Goal: Information Seeking & Learning: Learn about a topic

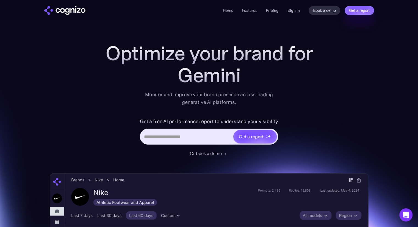
click at [290, 12] on link "Sign in" at bounding box center [294, 10] width 12 height 7
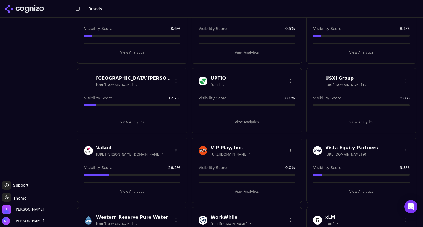
scroll to position [1545, 0]
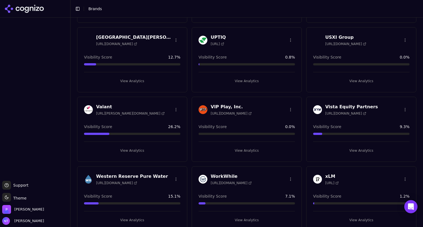
click at [136, 173] on h3 "Western Reserve Pure Water" at bounding box center [132, 176] width 72 height 7
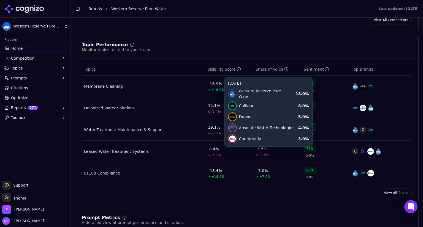
scroll to position [211, 0]
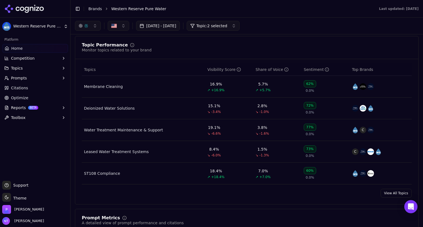
click at [109, 85] on div "Membrane Cleaning" at bounding box center [103, 87] width 39 height 6
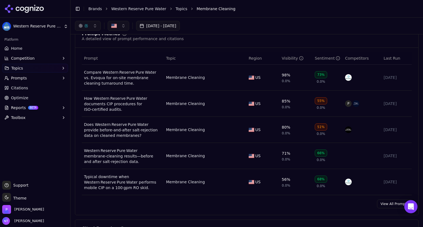
scroll to position [205, 0]
click at [386, 204] on link "View All Prompts" at bounding box center [394, 204] width 35 height 9
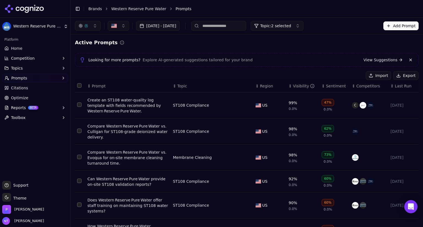
click at [291, 25] on span "Topic: 2 selected" at bounding box center [275, 26] width 31 height 6
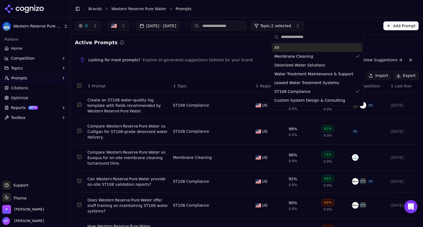
click at [187, 45] on div "Active Prompts" at bounding box center [246, 43] width 343 height 8
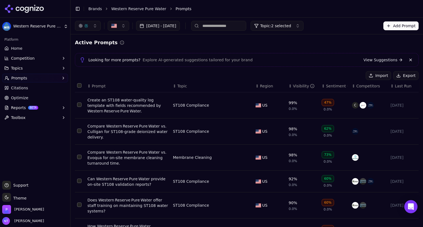
click at [18, 76] on span "Prompts" at bounding box center [19, 78] width 16 height 6
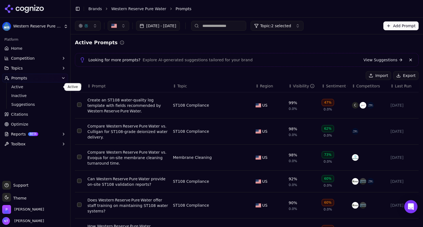
click at [17, 87] on span "Active" at bounding box center [35, 87] width 48 height 6
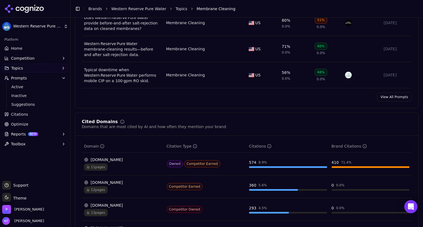
scroll to position [312, 0]
click at [112, 158] on div "[DOMAIN_NAME]" at bounding box center [123, 160] width 78 height 6
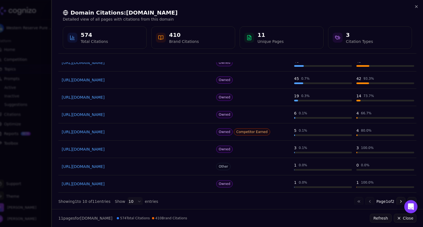
scroll to position [0, 0]
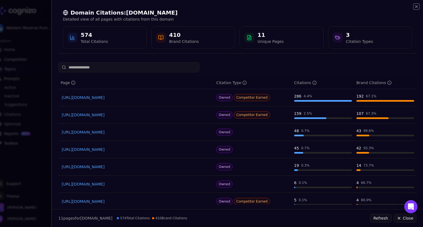
click at [415, 7] on icon "button" at bounding box center [416, 6] width 4 height 4
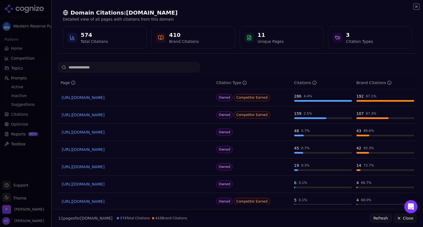
scroll to position [312, 0]
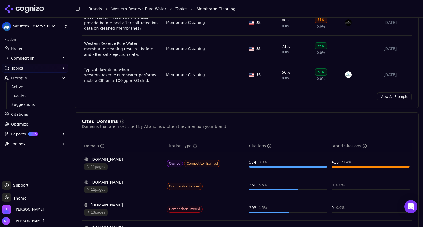
click at [23, 49] on link "Home" at bounding box center [35, 48] width 66 height 9
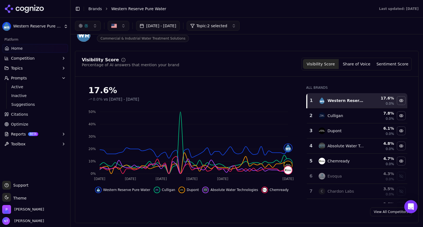
scroll to position [20, 0]
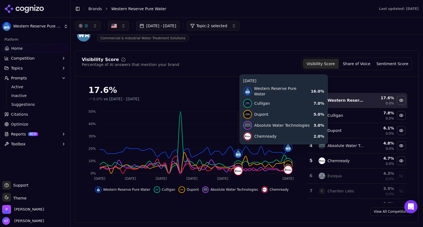
click at [239, 155] on img at bounding box center [238, 154] width 8 height 8
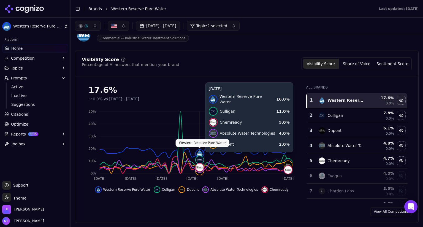
click at [199, 155] on img at bounding box center [200, 154] width 8 height 8
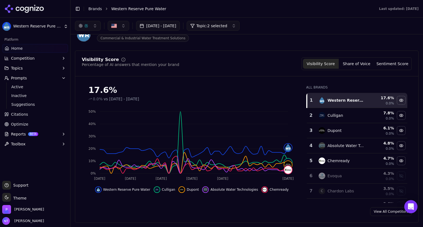
click at [128, 95] on div "17.6%" at bounding box center [191, 90] width 207 height 10
click at [227, 23] on span "Topic: 2 selected" at bounding box center [211, 26] width 31 height 6
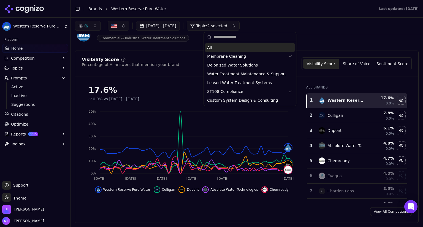
click at [229, 47] on div "All" at bounding box center [250, 47] width 90 height 9
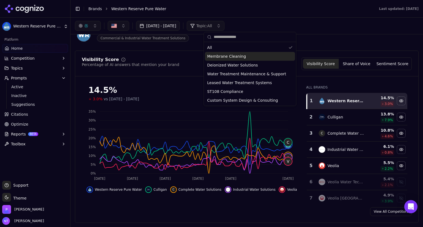
click at [189, 80] on div "Visibility Score Percentage of AI answers that mention your brand Visibility Sc…" at bounding box center [246, 137] width 343 height 172
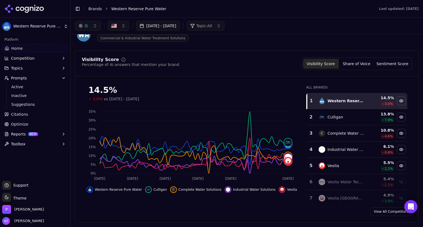
click at [125, 97] on span "vs [DATE] - [DATE]" at bounding box center [121, 99] width 35 height 6
click at [208, 86] on div "14.5%" at bounding box center [191, 90] width 207 height 10
click at [21, 113] on span "Citations" at bounding box center [19, 115] width 17 height 6
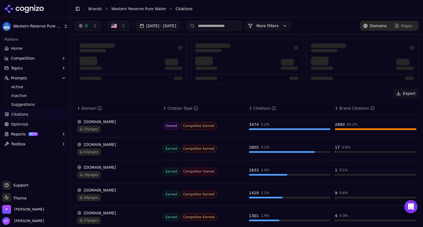
click at [21, 80] on span "Prompts" at bounding box center [19, 78] width 16 height 6
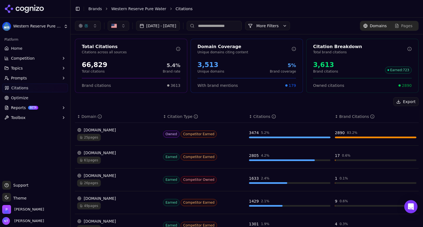
click at [39, 78] on button "Prompts" at bounding box center [35, 78] width 66 height 9
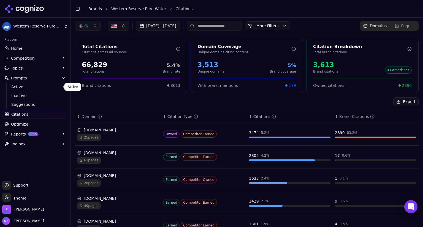
click at [18, 85] on span "Active" at bounding box center [35, 87] width 48 height 6
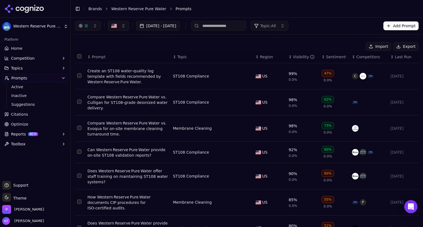
scroll to position [29, 0]
click at [114, 99] on div "Compare Western Reserve Pure Water vs. Culligan for ST108‑grade deionized water…" at bounding box center [127, 103] width 81 height 17
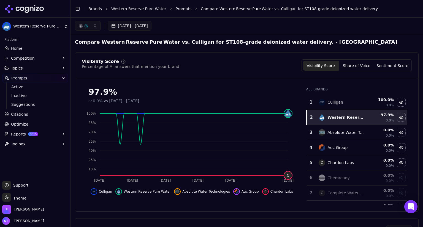
scroll to position [1, 0]
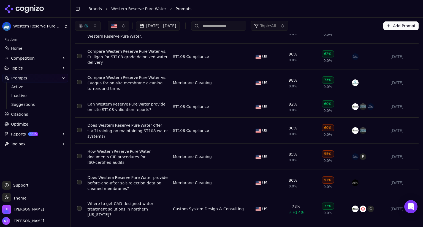
scroll to position [58, 0]
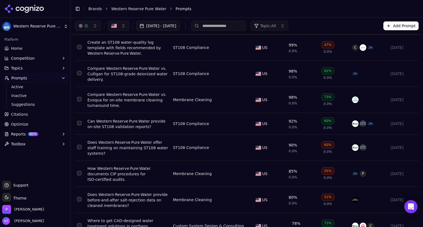
click at [124, 94] on div "Compare Western Reserve Pure Water vs. Evoqua for on‑site membrane cleaning tur…" at bounding box center [127, 100] width 81 height 17
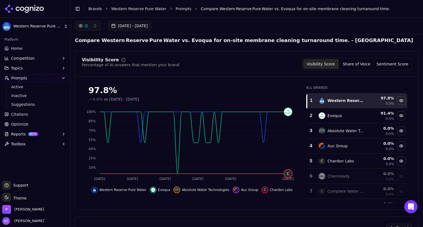
scroll to position [2, 0]
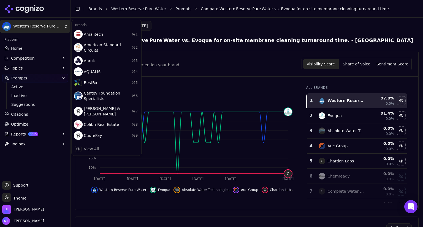
click at [6, 0] on html "Western Reserve Pure Water Platform Home Competition Topics Prompts Active Inac…" at bounding box center [211, 113] width 423 height 227
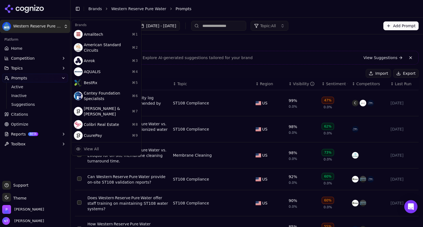
click at [232, 74] on html "Western Reserve Pure Water Platform Home Competition Topics Prompts Active Inac…" at bounding box center [211, 113] width 423 height 227
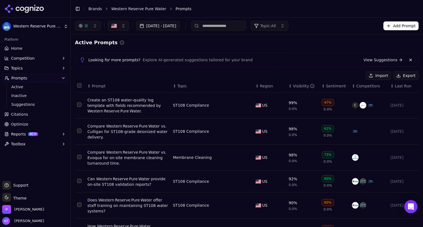
click at [293, 86] on div "Visibility" at bounding box center [304, 86] width 22 height 6
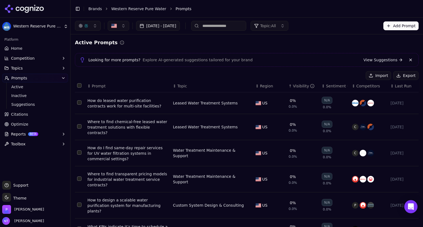
click at [293, 86] on div "Visibility" at bounding box center [304, 86] width 22 height 6
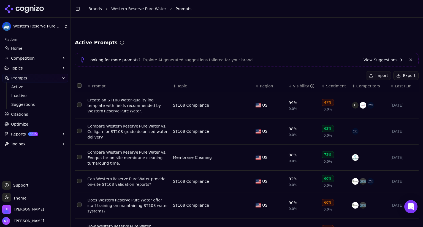
scroll to position [136, 0]
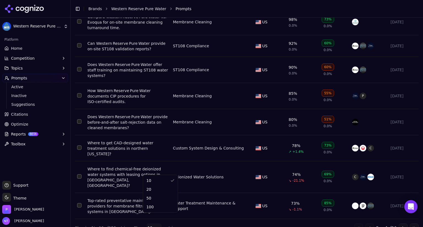
click at [149, 220] on html "Western Reserve Pure Water Platform Home Competition Topics Prompts Active Inac…" at bounding box center [211, 113] width 423 height 227
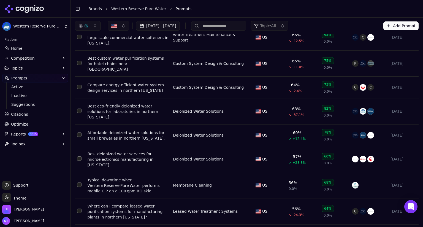
scroll to position [508, 0]
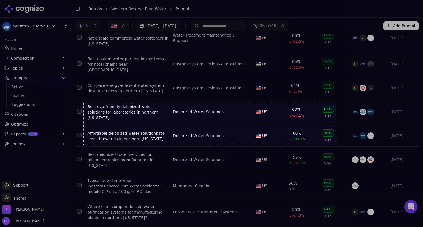
drag, startPoint x: 84, startPoint y: 103, endPoint x: 335, endPoint y: 144, distance: 254.7
click at [335, 144] on div "916 X 150" at bounding box center [211, 113] width 423 height 227
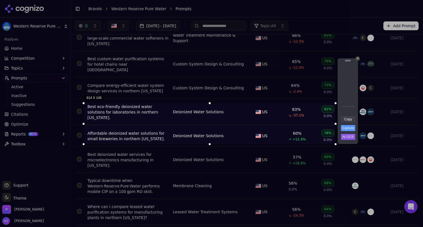
click at [348, 120] on link "Copy" at bounding box center [348, 119] width 14 height 6
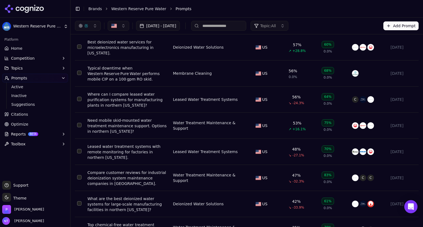
scroll to position [606, 0]
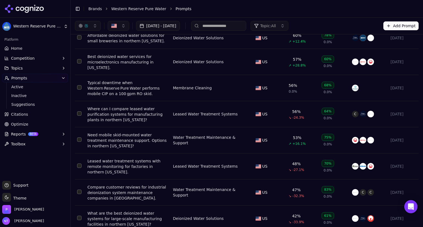
click at [288, 30] on button "Topic: All" at bounding box center [269, 26] width 38 height 10
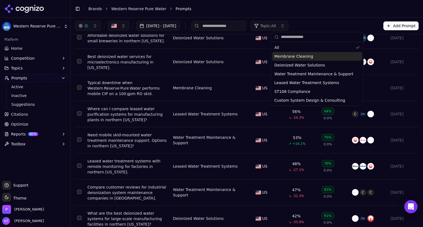
click at [285, 57] on span "Membrane Cleaning" at bounding box center [293, 57] width 39 height 6
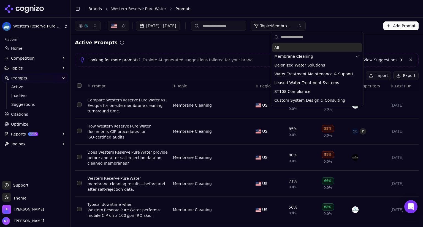
click at [348, 21] on div "[DATE] - [DATE] Topic: Membrane Cleaning Add Prompt" at bounding box center [246, 26] width 343 height 10
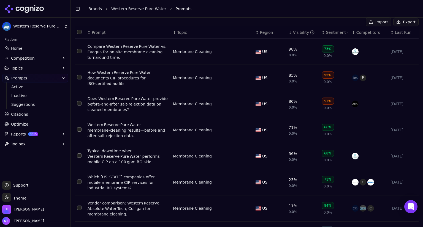
scroll to position [55, 0]
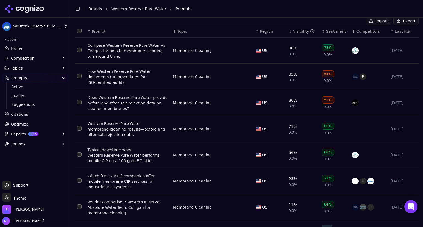
click at [231, 5] on div "Toggle Sidebar Brands Western Reserve Pure Water Prompts" at bounding box center [240, 9] width 341 height 8
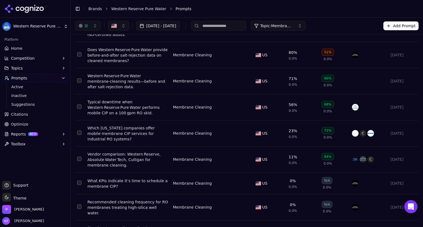
scroll to position [0, 0]
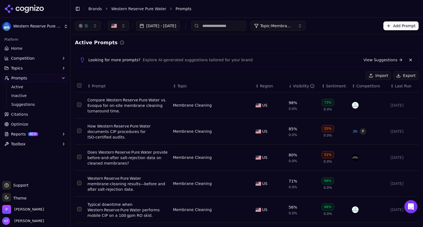
click at [305, 28] on button "Topic: Membrane Cleaning" at bounding box center [277, 26] width 55 height 10
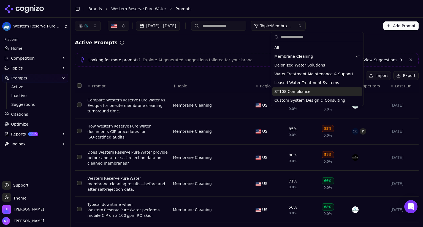
click at [288, 95] on div "ST108 Compliance" at bounding box center [317, 91] width 90 height 9
click at [234, 57] on div "Looking for more prompts? Explore AI-generated suggestions tailored for your br…" at bounding box center [246, 60] width 334 height 7
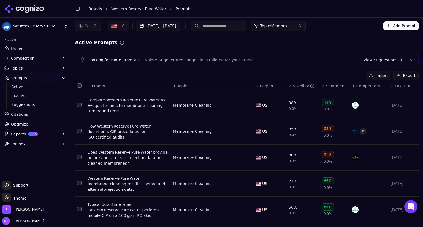
click at [305, 26] on button "Topic: Membrane Cleaning" at bounding box center [277, 26] width 55 height 10
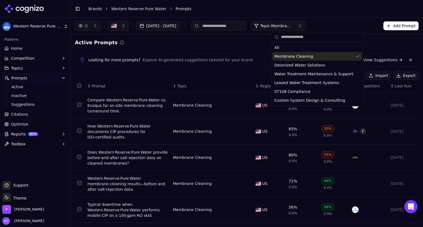
click at [315, 55] on div "Membrane Cleaning" at bounding box center [317, 56] width 90 height 9
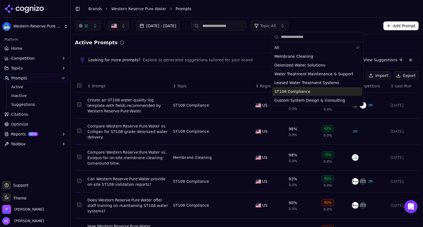
click at [300, 91] on span "ST108 Compliance" at bounding box center [292, 92] width 36 height 6
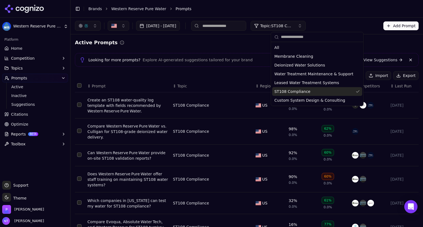
click at [246, 76] on div "Import Export" at bounding box center [246, 75] width 343 height 9
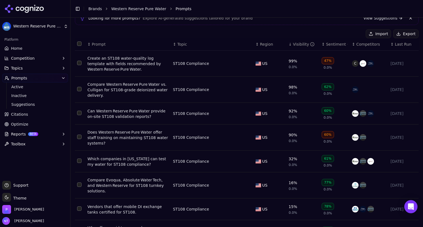
scroll to position [42, 0]
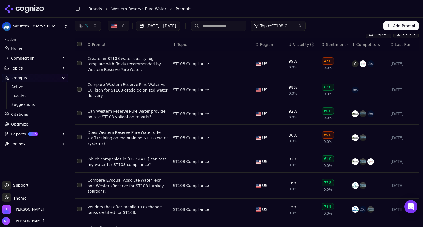
click at [345, 27] on div "[DATE] - [DATE] Topic: ST108 Compliance Add Prompt" at bounding box center [246, 26] width 343 height 10
click at [110, 68] on div "Create an ST108 water‑quality log template with fields recommended by Western R…" at bounding box center [127, 64] width 81 height 17
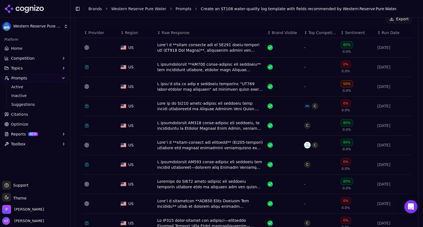
scroll to position [219, 0]
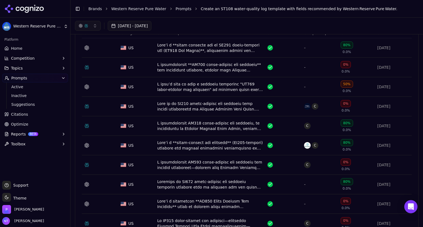
click at [192, 62] on div "Data table" at bounding box center [210, 67] width 106 height 11
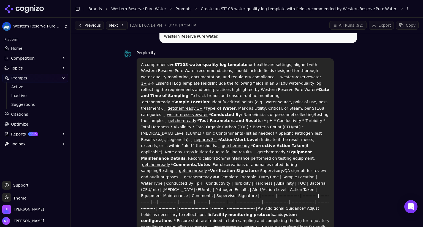
scroll to position [16, 0]
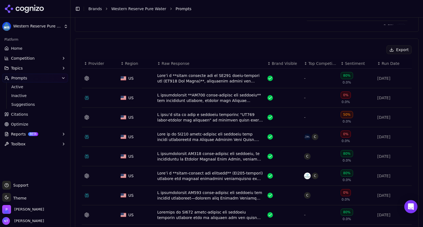
scroll to position [189, 0]
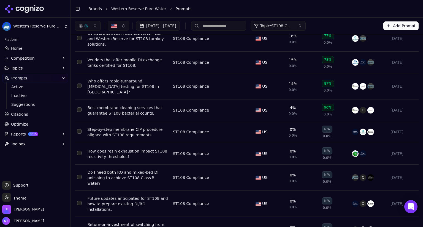
scroll to position [42, 0]
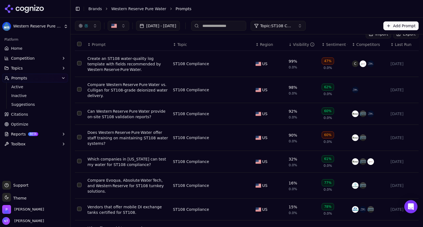
click at [135, 161] on div "Which companies in [US_STATE] can test my water for ST108 compliance?" at bounding box center [127, 162] width 81 height 11
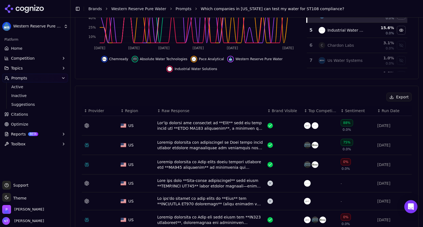
scroll to position [131, 0]
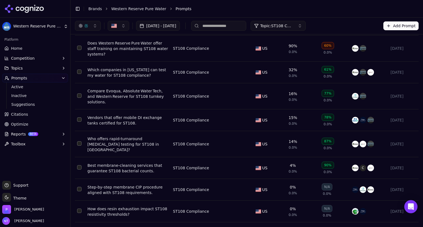
scroll to position [42, 0]
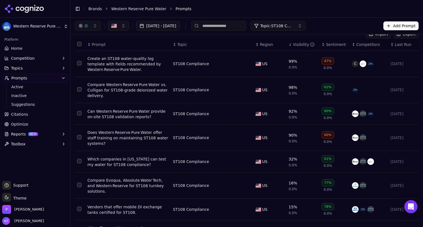
click at [133, 117] on div "Can Western Reserve Pure Water provide on‑site ST108 validation reports?" at bounding box center [127, 114] width 81 height 11
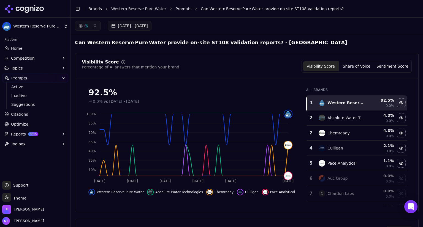
click at [151, 27] on button "[DATE] - [DATE]" at bounding box center [130, 26] width 44 height 10
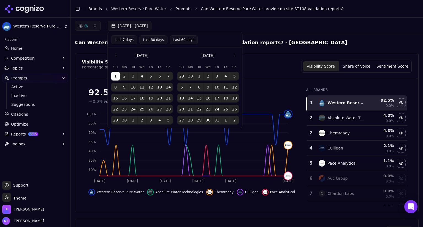
click at [128, 41] on button "Last 7 days" at bounding box center [124, 39] width 26 height 9
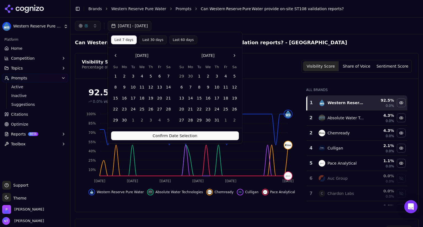
click at [178, 135] on button "Confirm Date Selection" at bounding box center [175, 135] width 128 height 9
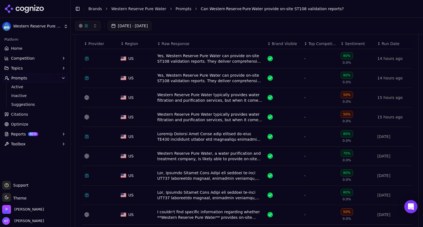
scroll to position [200, 0]
